Goal: Navigation & Orientation: Locate item on page

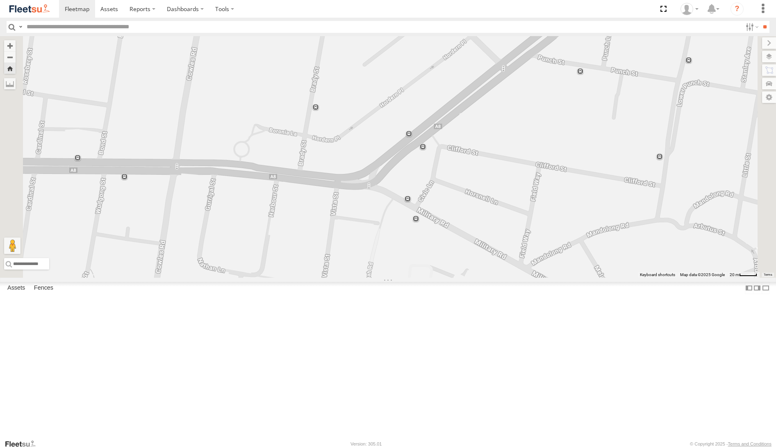
click at [0, 0] on div "All Assets" at bounding box center [0, 0] width 0 height 0
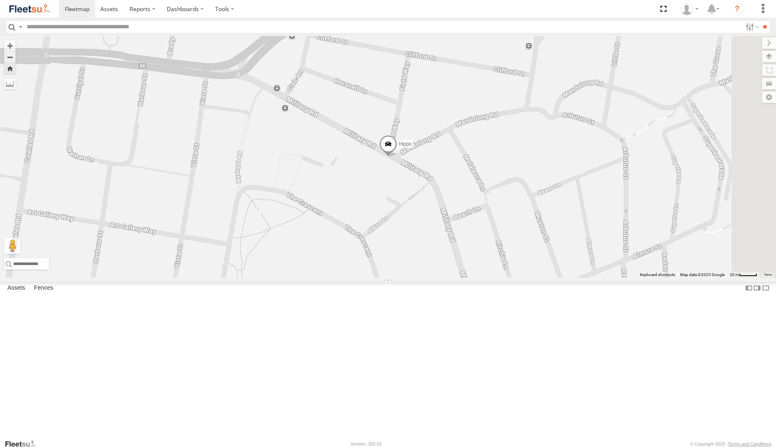
click at [0, 0] on div "All Assets" at bounding box center [0, 0] width 0 height 0
click at [0, 0] on div "The Barra" at bounding box center [0, 0] width 0 height 0
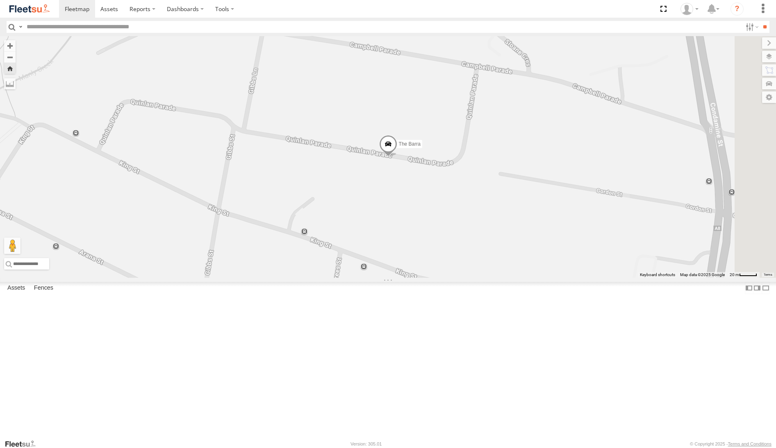
click at [0, 0] on div "All Assets" at bounding box center [0, 0] width 0 height 0
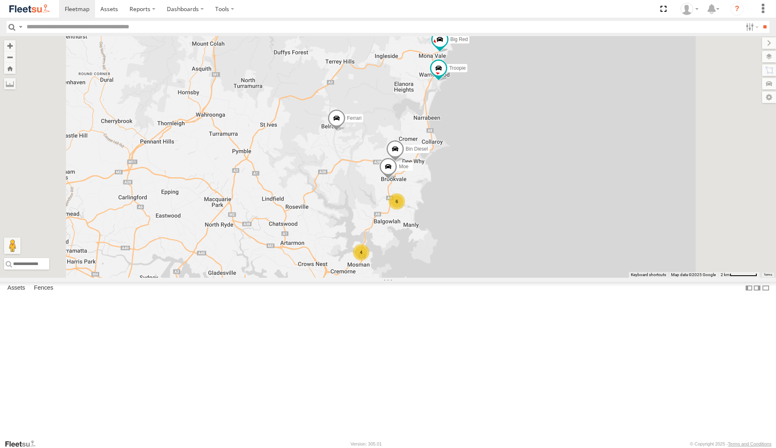
click at [0, 0] on div "All Assets" at bounding box center [0, 0] width 0 height 0
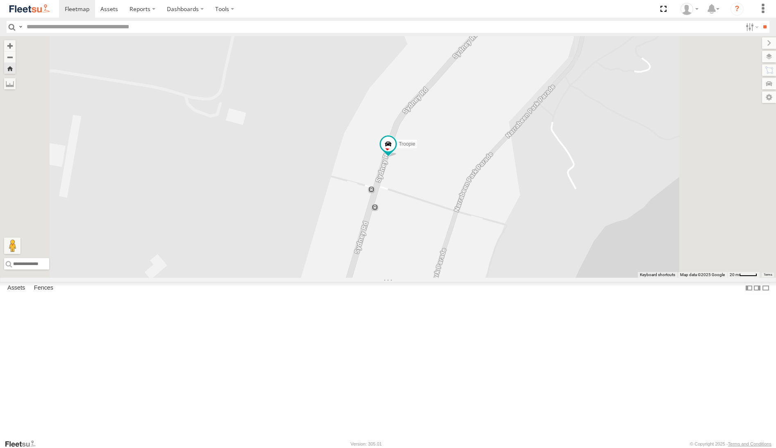
click at [0, 0] on div "All Assets" at bounding box center [0, 0] width 0 height 0
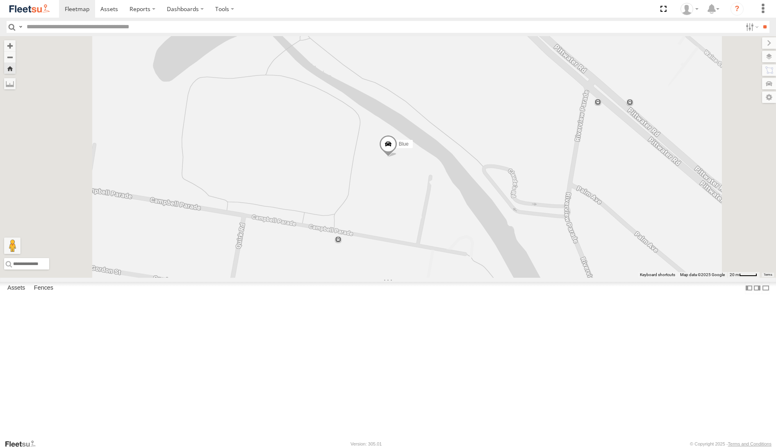
click at [0, 0] on div "Big Red All Assets" at bounding box center [0, 0] width 0 height 0
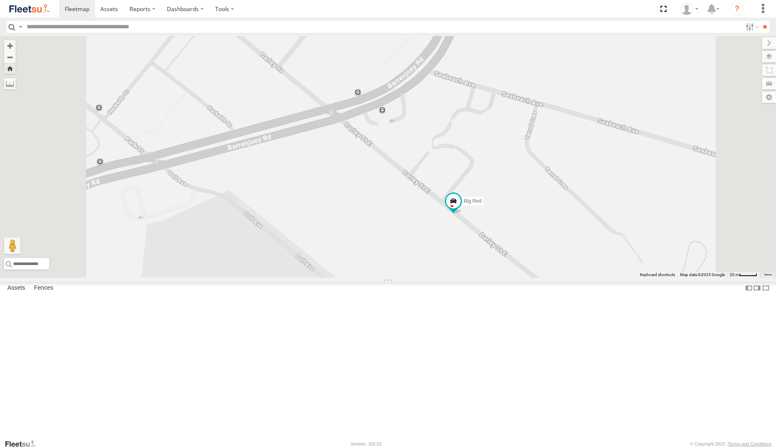
click at [0, 0] on div "The Barra" at bounding box center [0, 0] width 0 height 0
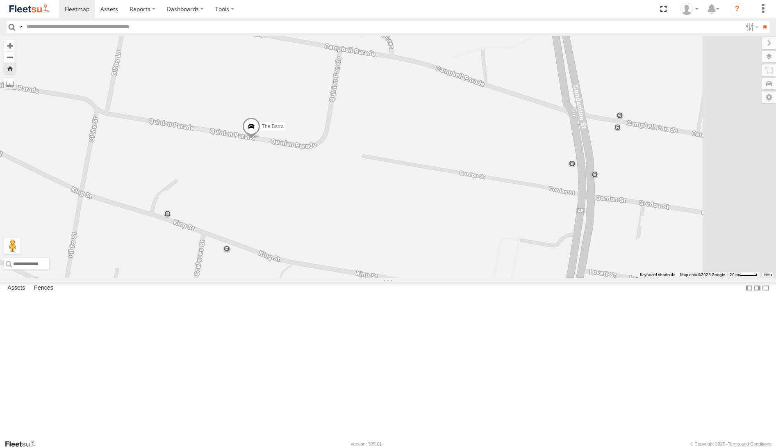
drag, startPoint x: 544, startPoint y: 216, endPoint x: 404, endPoint y: 198, distance: 140.9
click at [404, 198] on div "The Barra" at bounding box center [388, 156] width 776 height 241
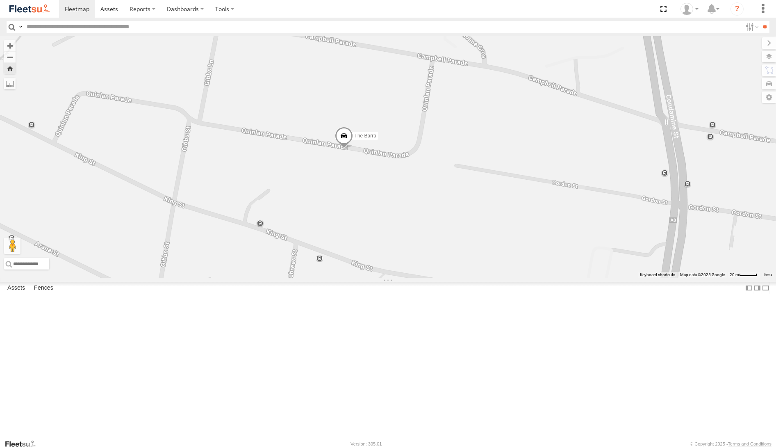
drag, startPoint x: 405, startPoint y: 198, endPoint x: 500, endPoint y: 207, distance: 95.1
click at [500, 207] on div "The Barra" at bounding box center [388, 156] width 776 height 241
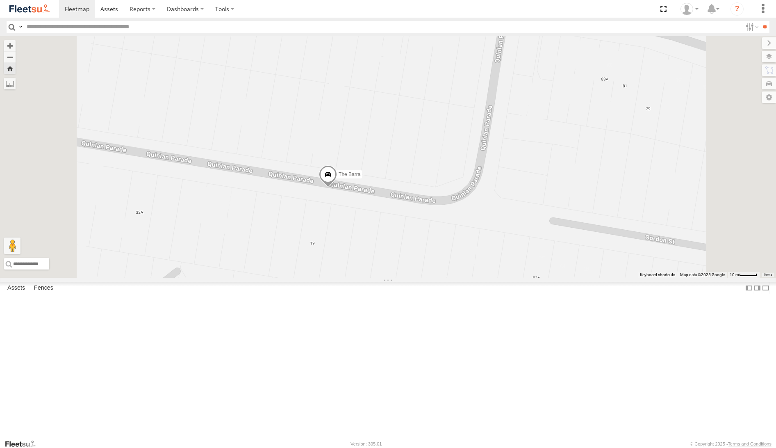
click at [337, 187] on span at bounding box center [328, 176] width 18 height 22
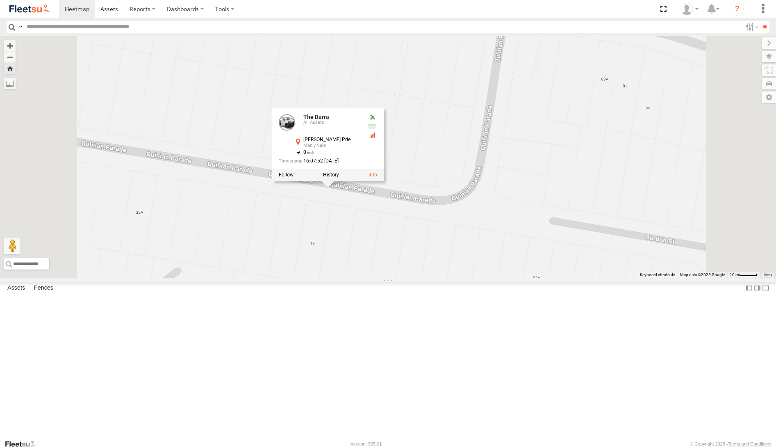
click at [423, 277] on div "The Barra The Barra All Assets [PERSON_NAME] Pde Manly Vale -33.78106 , 151.263…" at bounding box center [388, 156] width 776 height 241
